Goal: Task Accomplishment & Management: Use online tool/utility

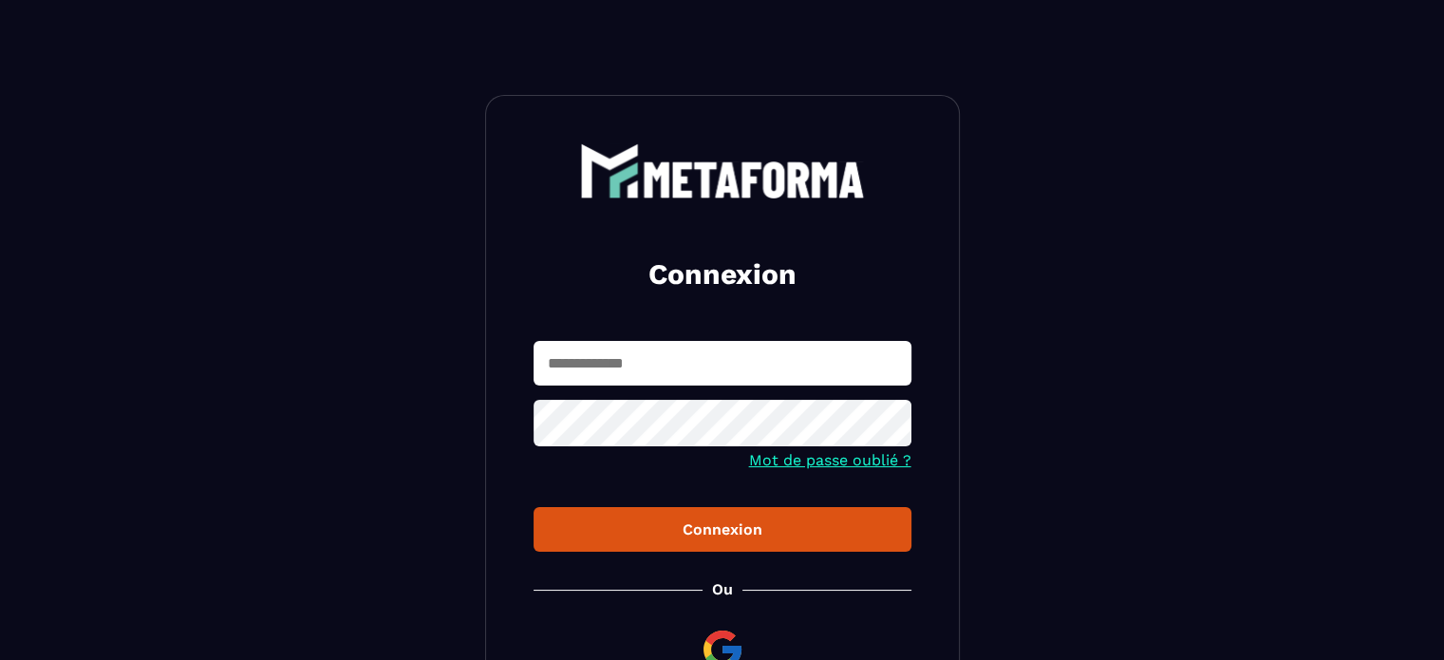
type input "**********"
click at [748, 533] on div "Connexion" at bounding box center [722, 529] width 347 height 18
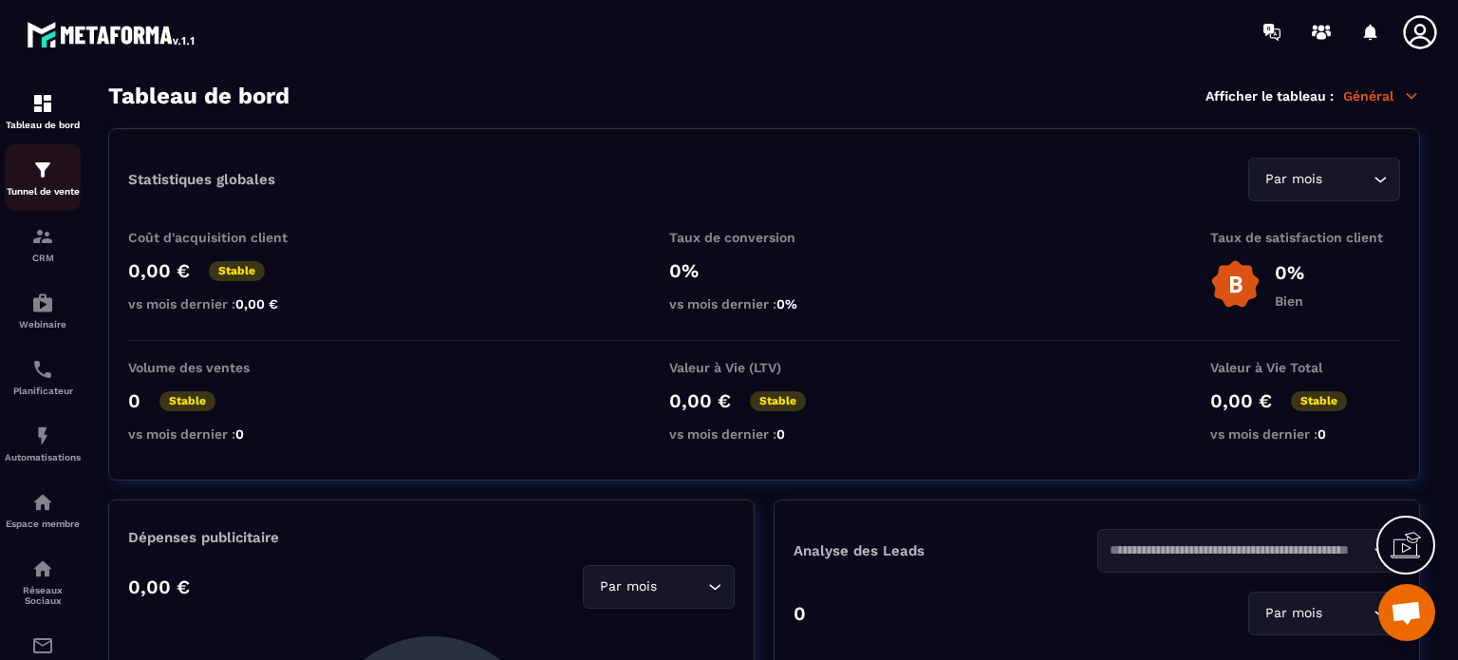
click at [53, 183] on div "Tunnel de vente" at bounding box center [43, 178] width 76 height 38
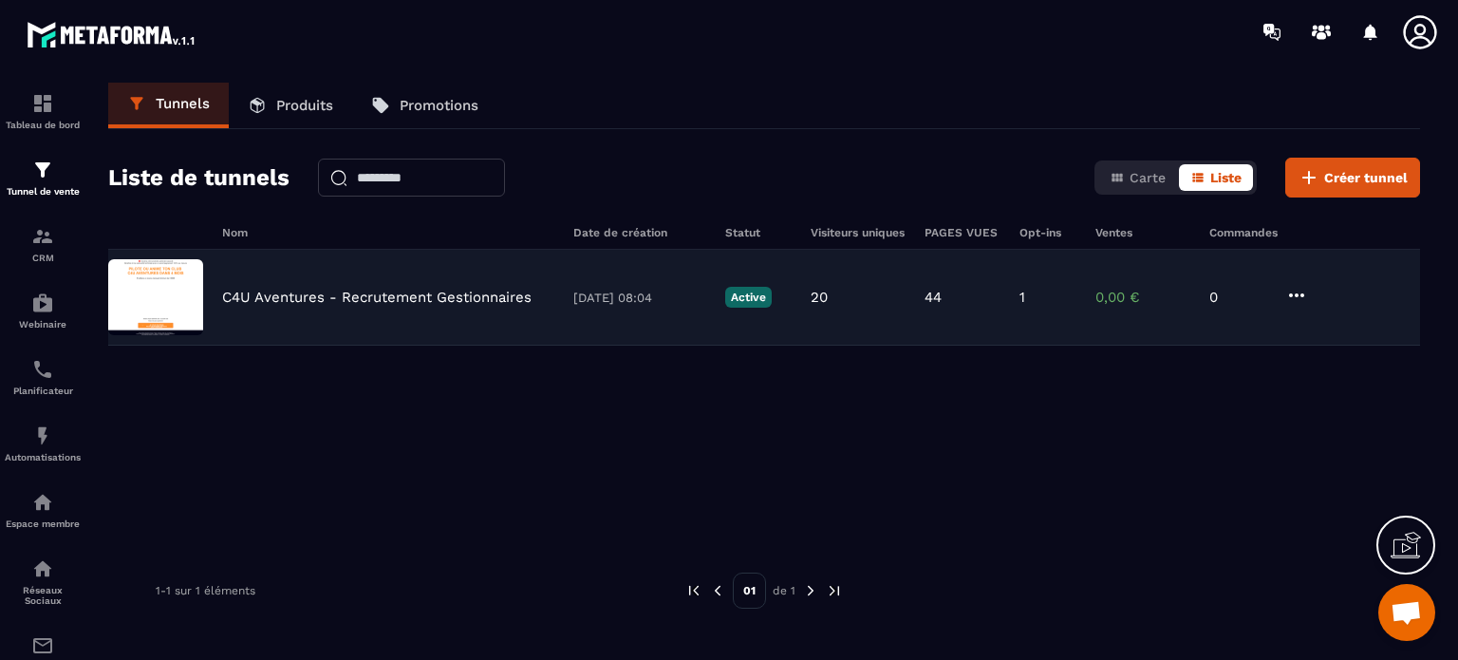
click at [159, 291] on img at bounding box center [155, 297] width 95 height 76
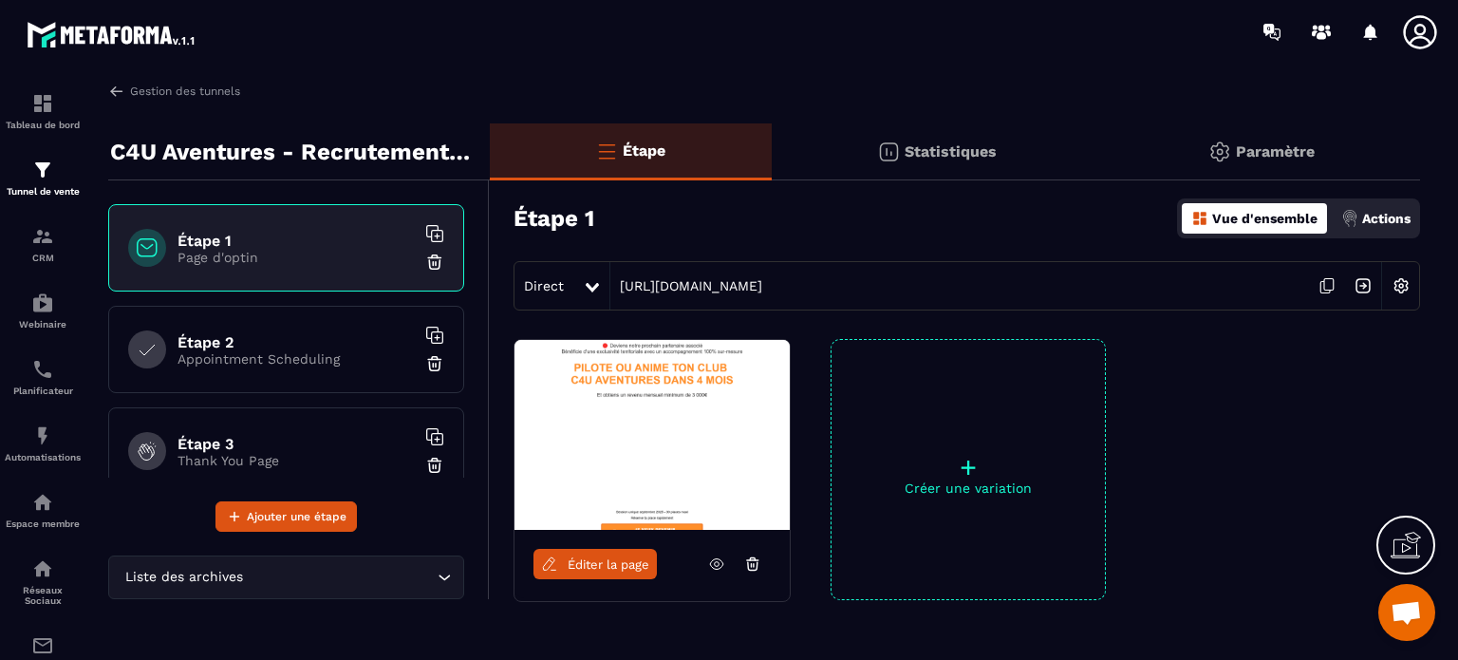
click at [618, 409] on img at bounding box center [651, 435] width 275 height 190
click at [634, 433] on img at bounding box center [651, 435] width 275 height 190
click at [285, 351] on p "Appointment Scheduling" at bounding box center [296, 358] width 237 height 15
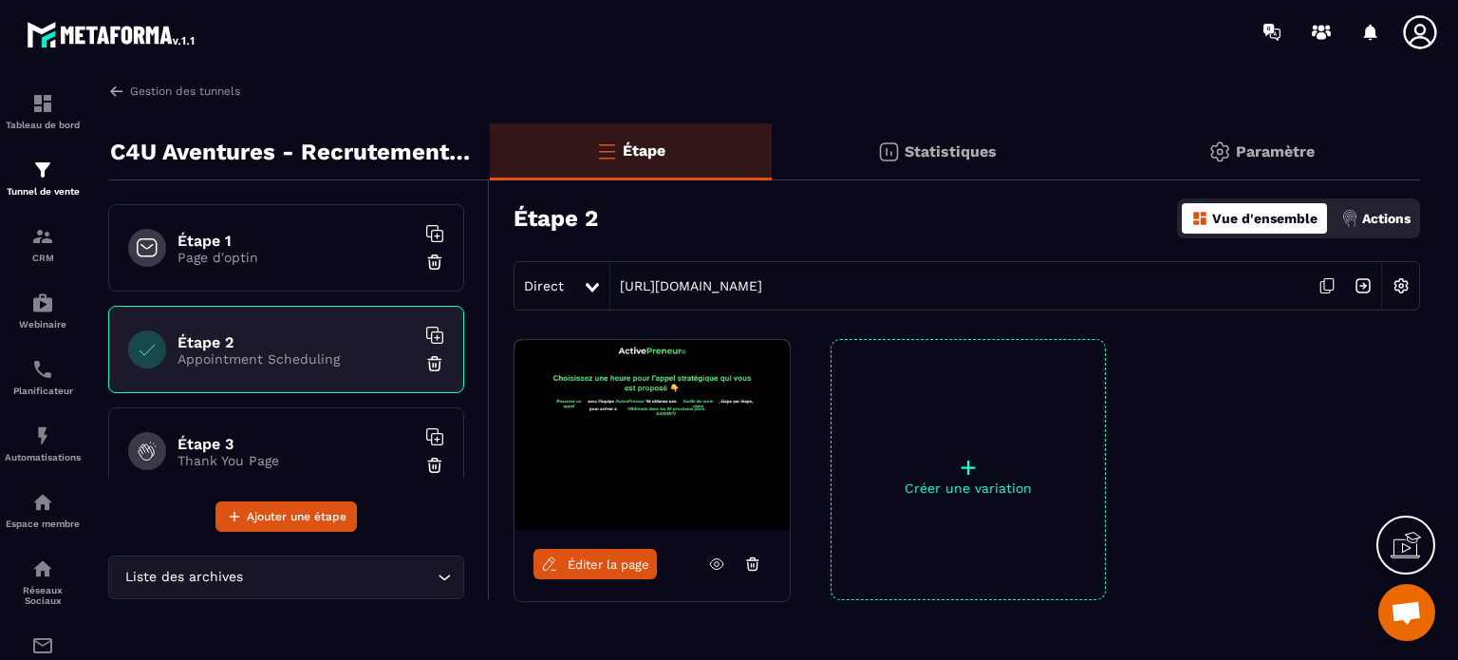
click at [617, 567] on span "Éditer la page" at bounding box center [609, 564] width 82 height 14
